Goal: Navigation & Orientation: Find specific page/section

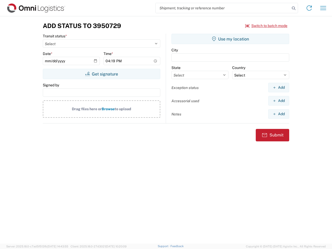
click at [223, 8] on input "search" at bounding box center [223, 8] width 134 height 10
click at [293, 8] on icon at bounding box center [293, 8] width 7 height 7
click at [309, 8] on icon at bounding box center [309, 8] width 8 height 8
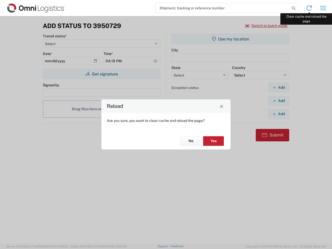
click at [323, 8] on div "Reload Are you sure, you want to clear cache and reload the page? No Yes" at bounding box center [166, 124] width 332 height 249
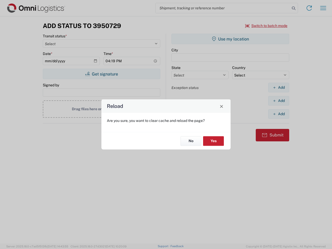
click at [266, 26] on div "Reload Are you sure, you want to clear cache and reload the page? No Yes" at bounding box center [166, 124] width 332 height 249
click at [101, 74] on div "Reload Are you sure, you want to clear cache and reload the page? No Yes" at bounding box center [166, 124] width 332 height 249
click at [230, 39] on div "Reload Are you sure, you want to clear cache and reload the page? No Yes" at bounding box center [166, 124] width 332 height 249
click at [278, 87] on div "Reload Are you sure, you want to clear cache and reload the page? No Yes" at bounding box center [166, 124] width 332 height 249
click at [278, 101] on div "Reload Are you sure, you want to clear cache and reload the page? No Yes" at bounding box center [166, 124] width 332 height 249
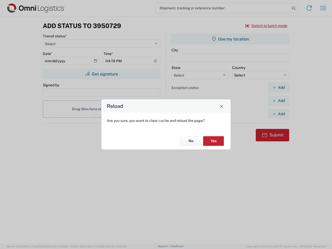
click at [278, 114] on div "Reload Are you sure, you want to clear cache and reload the page? No Yes" at bounding box center [166, 124] width 332 height 249
